Goal: Task Accomplishment & Management: Manage account settings

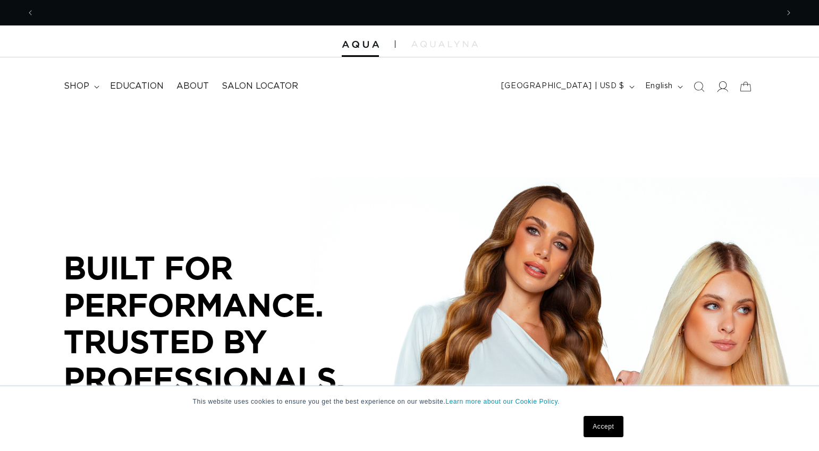
scroll to position [0, 744]
click at [722, 86] on icon at bounding box center [722, 86] width 11 height 11
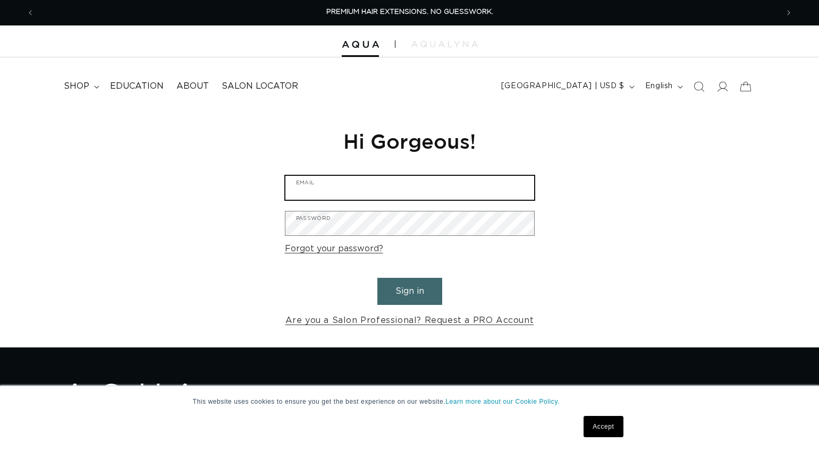
click at [319, 179] on input "Email" at bounding box center [409, 188] width 249 height 24
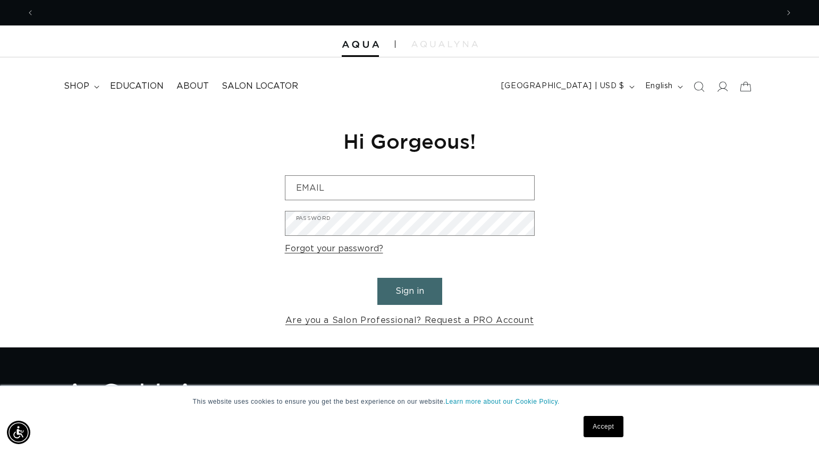
click at [596, 427] on link "Accept" at bounding box center [603, 426] width 39 height 21
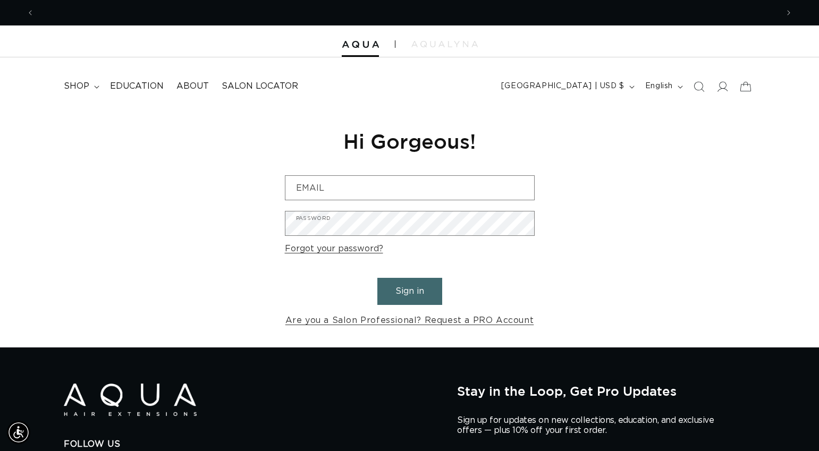
scroll to position [0, 744]
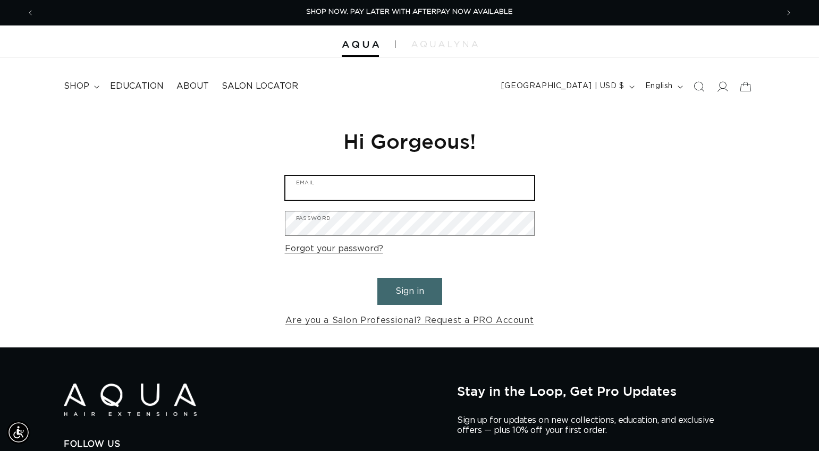
click at [321, 186] on input "Email" at bounding box center [409, 188] width 249 height 24
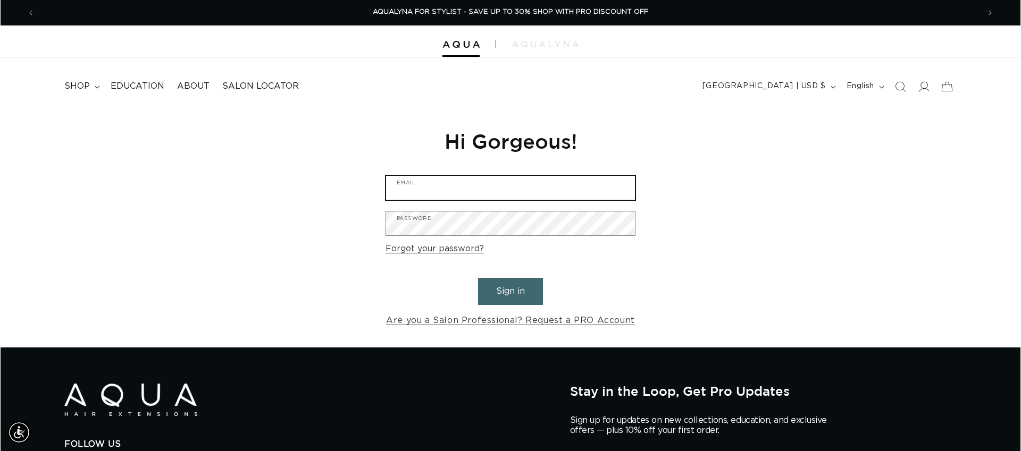
scroll to position [0, 1890]
type input "b"
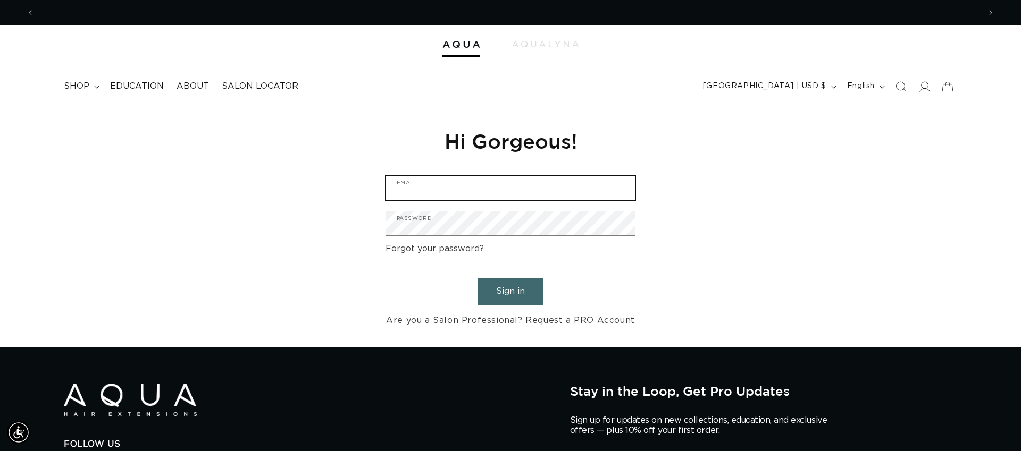
scroll to position [0, 0]
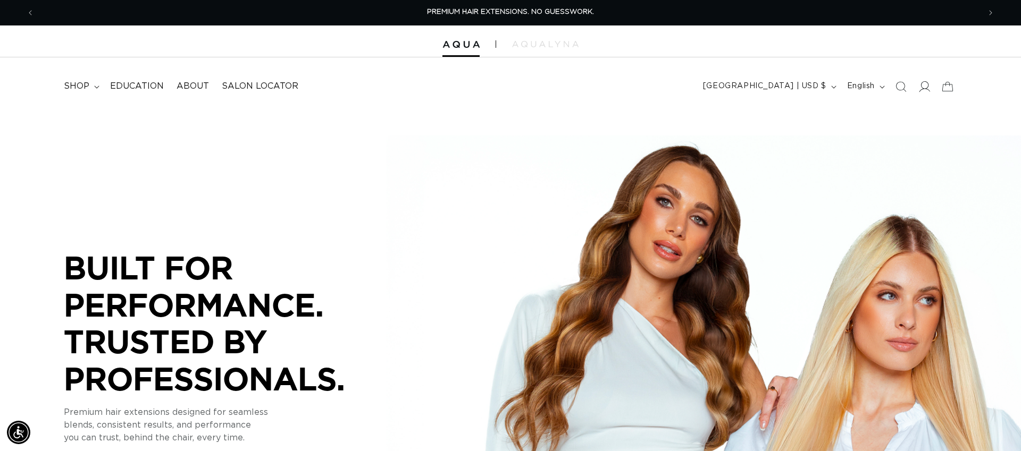
click at [921, 87] on icon at bounding box center [924, 86] width 11 height 11
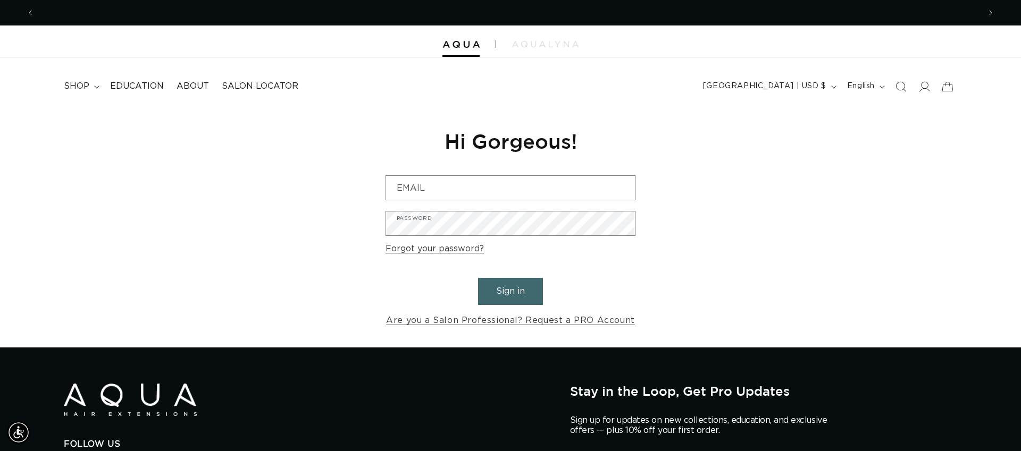
scroll to position [0, 1890]
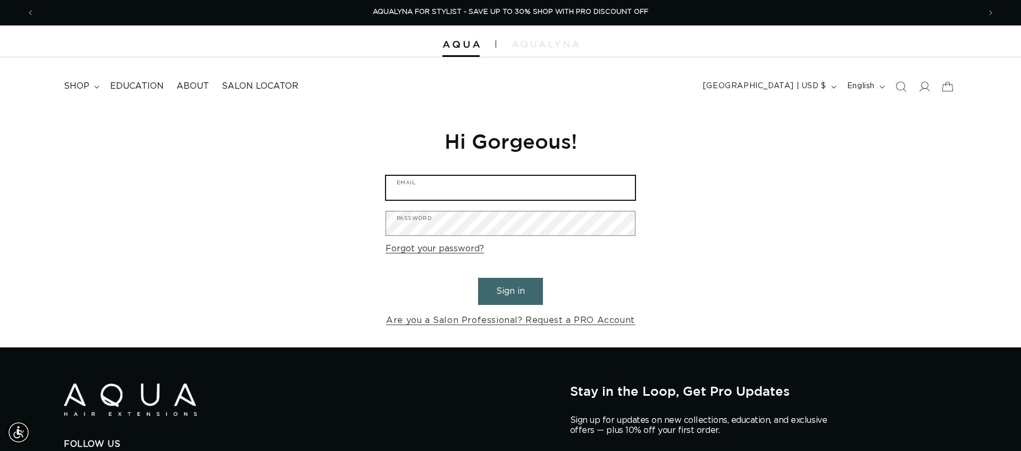
click at [409, 183] on input "Email" at bounding box center [510, 188] width 249 height 24
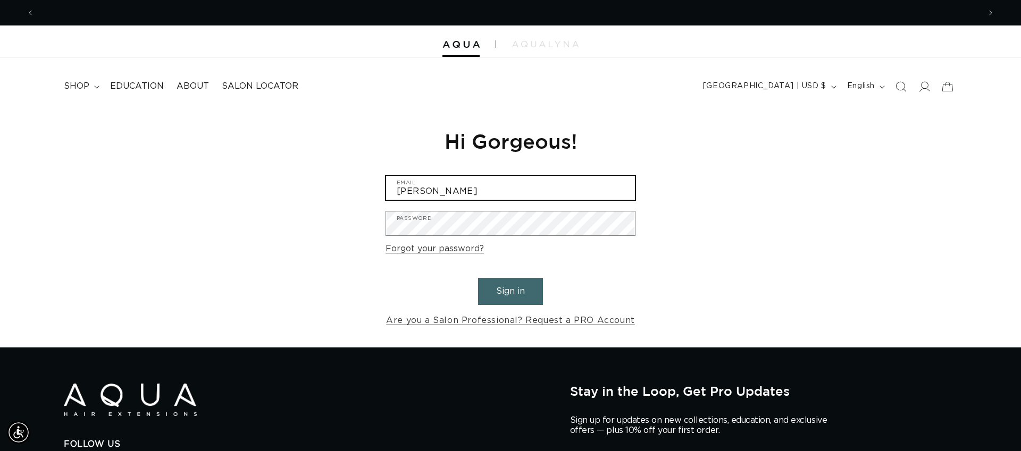
scroll to position [0, 945]
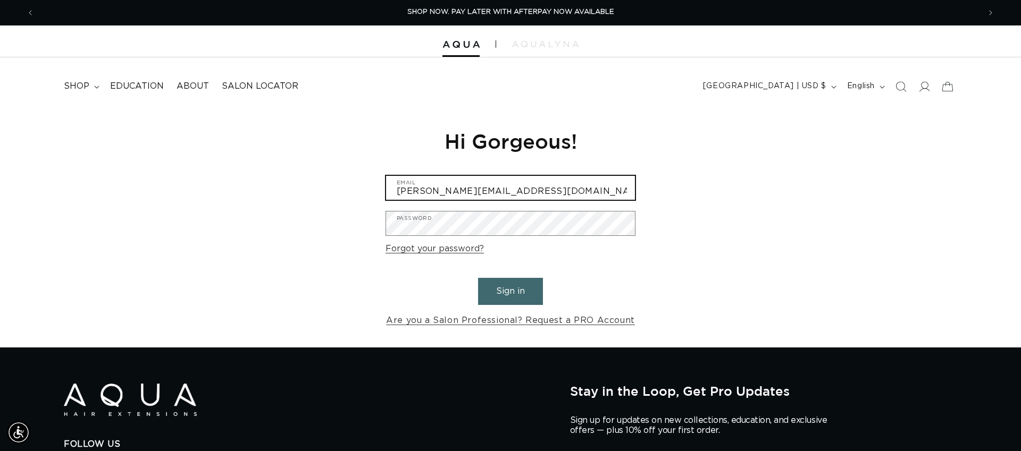
type input "barry@moxyspa.com"
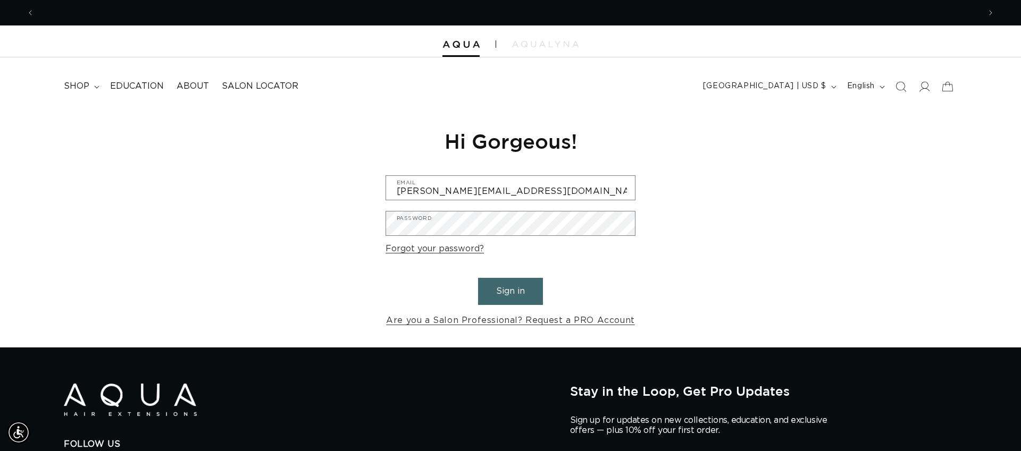
scroll to position [0, 1890]
